Goal: Find specific page/section: Find specific page/section

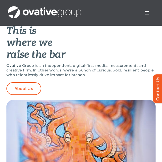
scroll to position [171, 0]
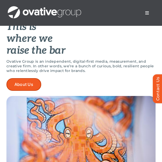
click at [27, 85] on span "About Us" at bounding box center [23, 84] width 19 height 5
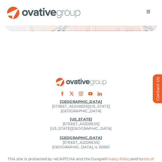
scroll to position [1112, 0]
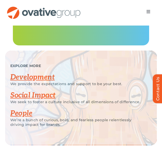
scroll to position [1133, 0]
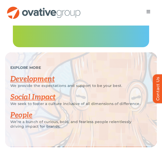
click at [49, 93] on link "Social Impact" at bounding box center [32, 97] width 45 height 9
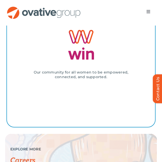
scroll to position [1120, 0]
